Goal: Navigation & Orientation: Go to known website

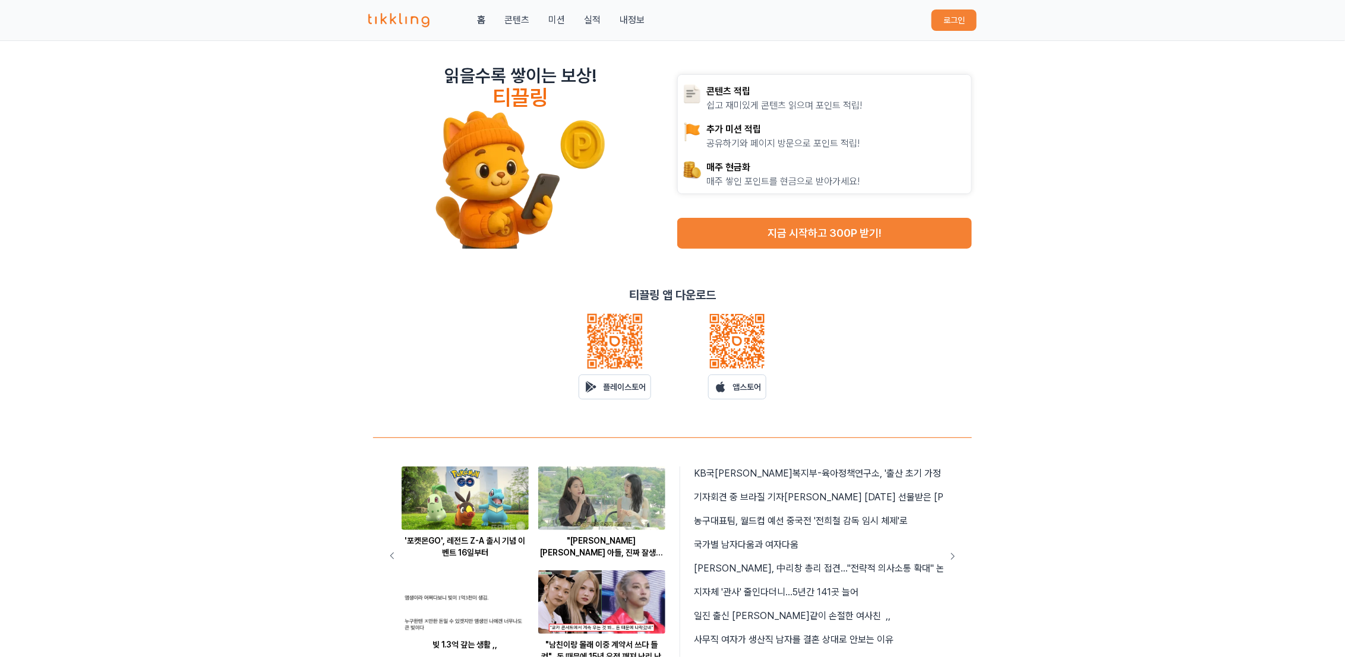
click at [957, 30] on link "로그인" at bounding box center [953, 20] width 45 height 21
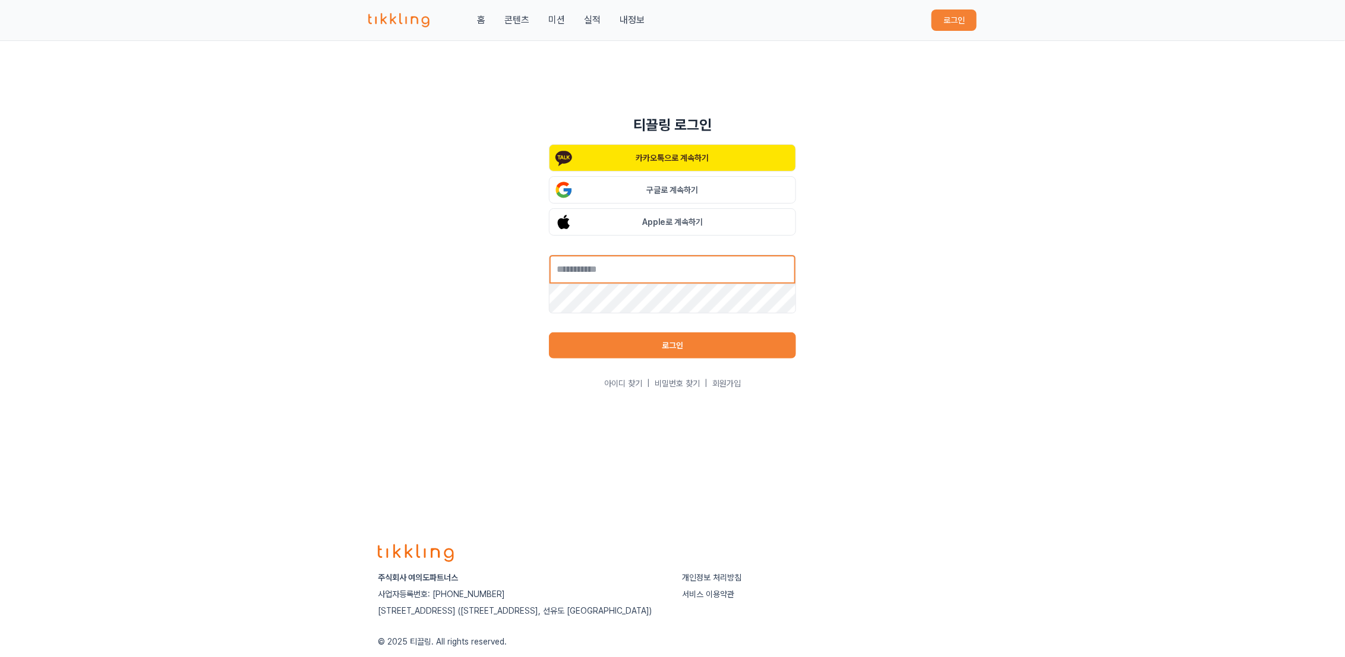
click at [673, 271] on input "text" at bounding box center [672, 270] width 247 height 30
type input "**********"
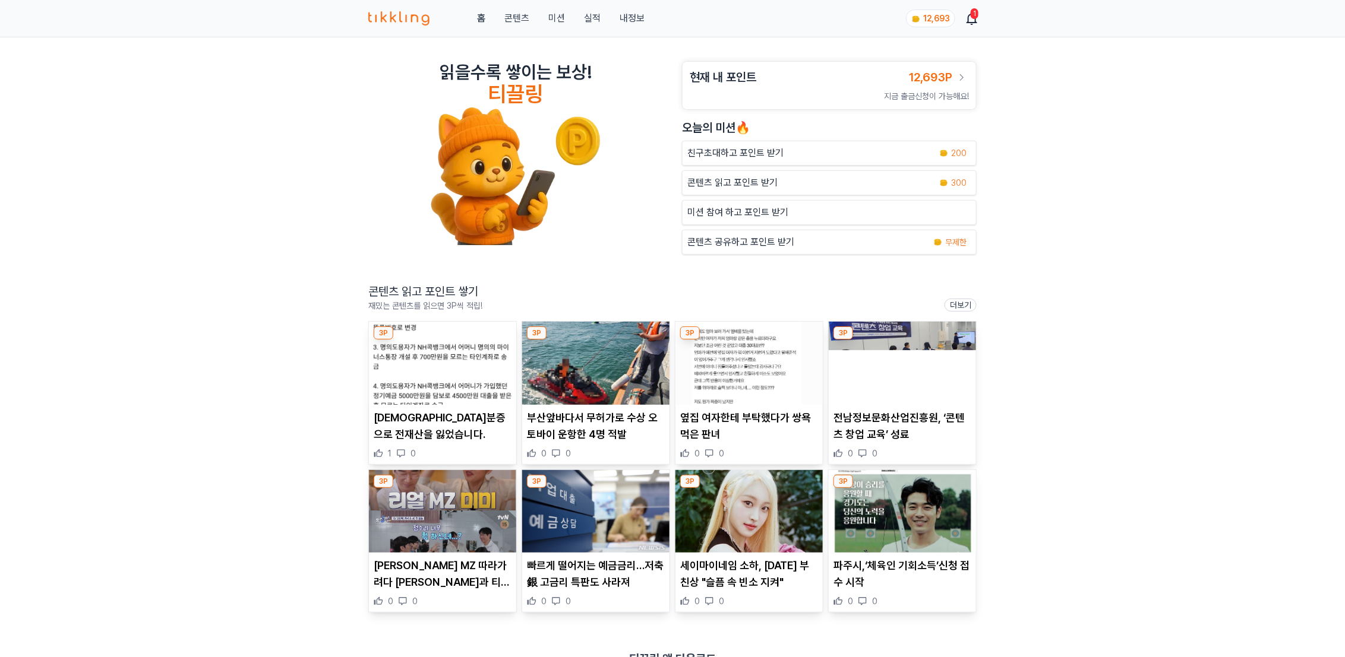
click at [429, 367] on img at bounding box center [442, 363] width 147 height 83
